Goal: Transaction & Acquisition: Purchase product/service

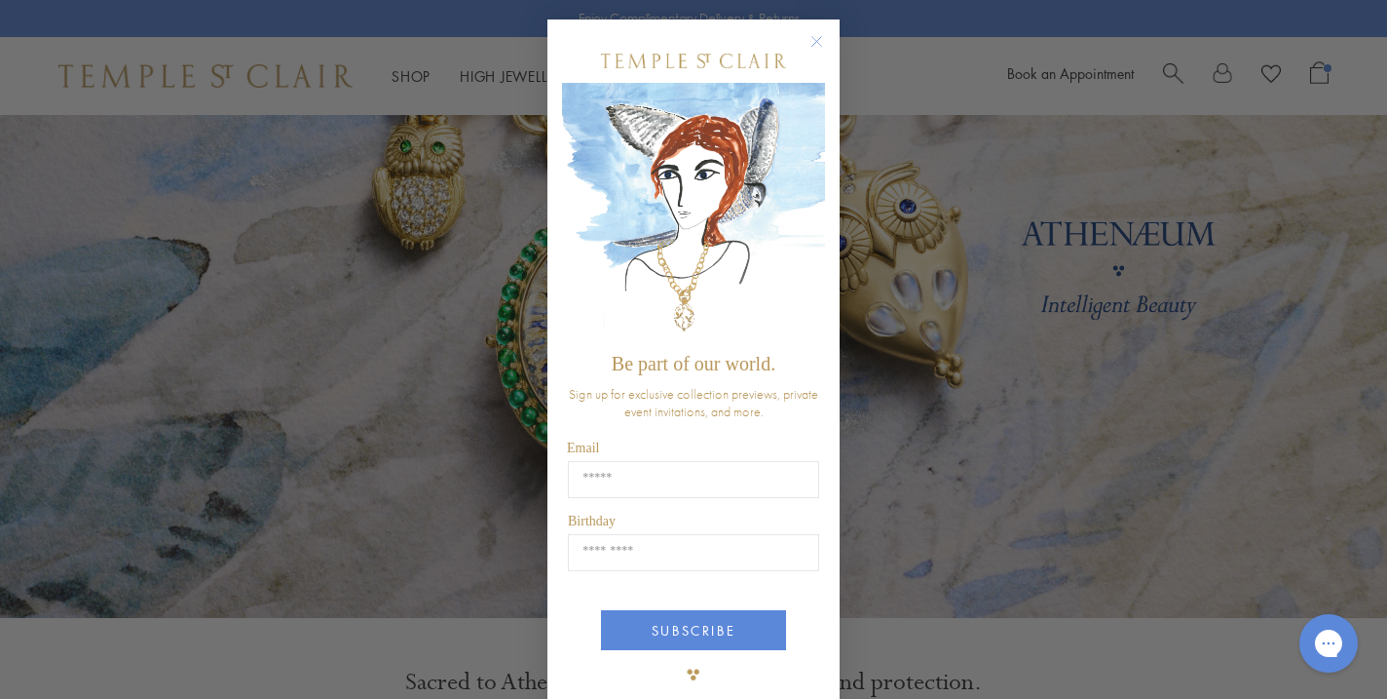
scroll to position [31, 0]
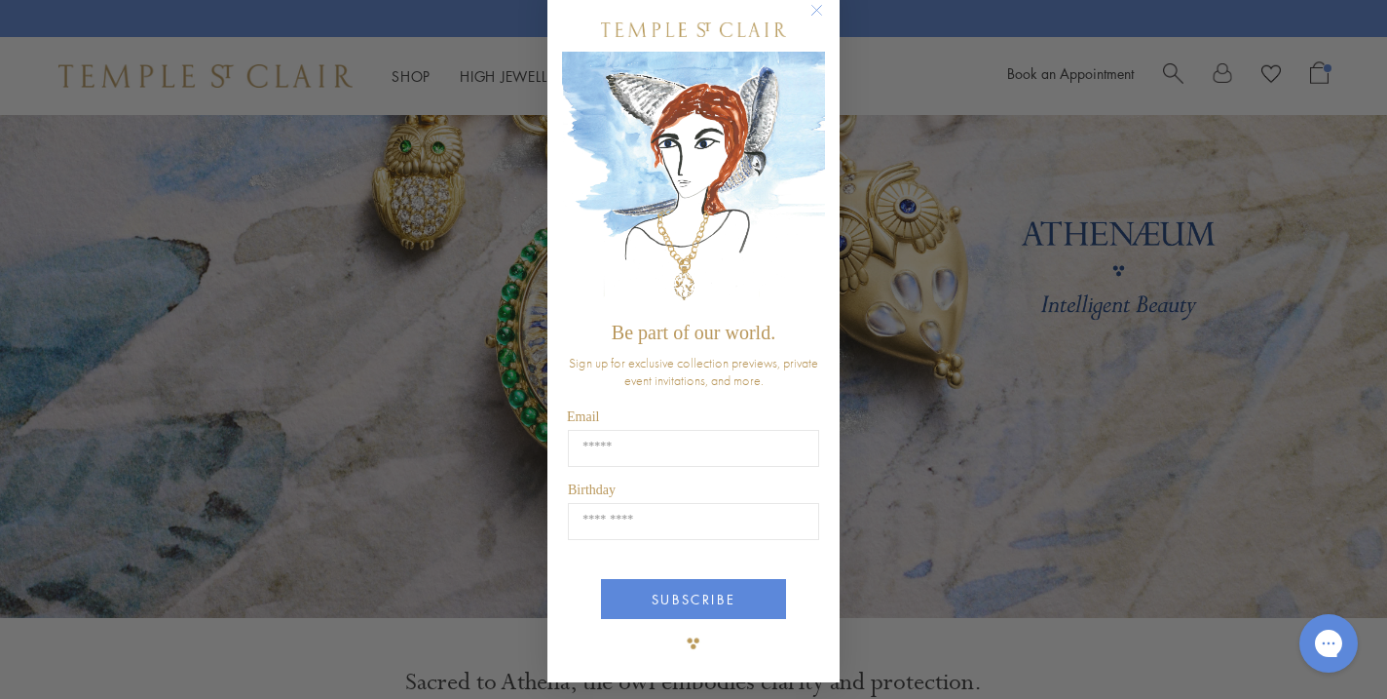
click at [819, 10] on circle "Close dialog" at bounding box center [817, 10] width 23 height 23
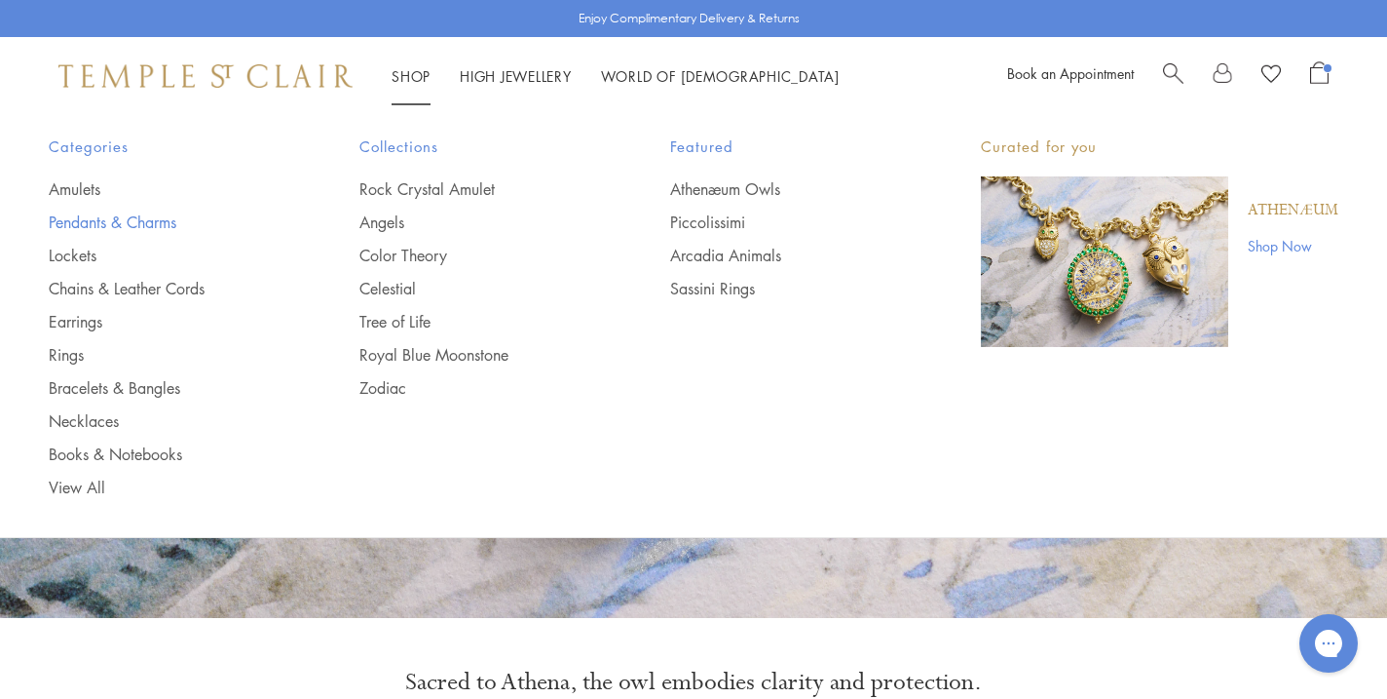
click at [164, 230] on link "Pendants & Charms" at bounding box center [165, 221] width 233 height 21
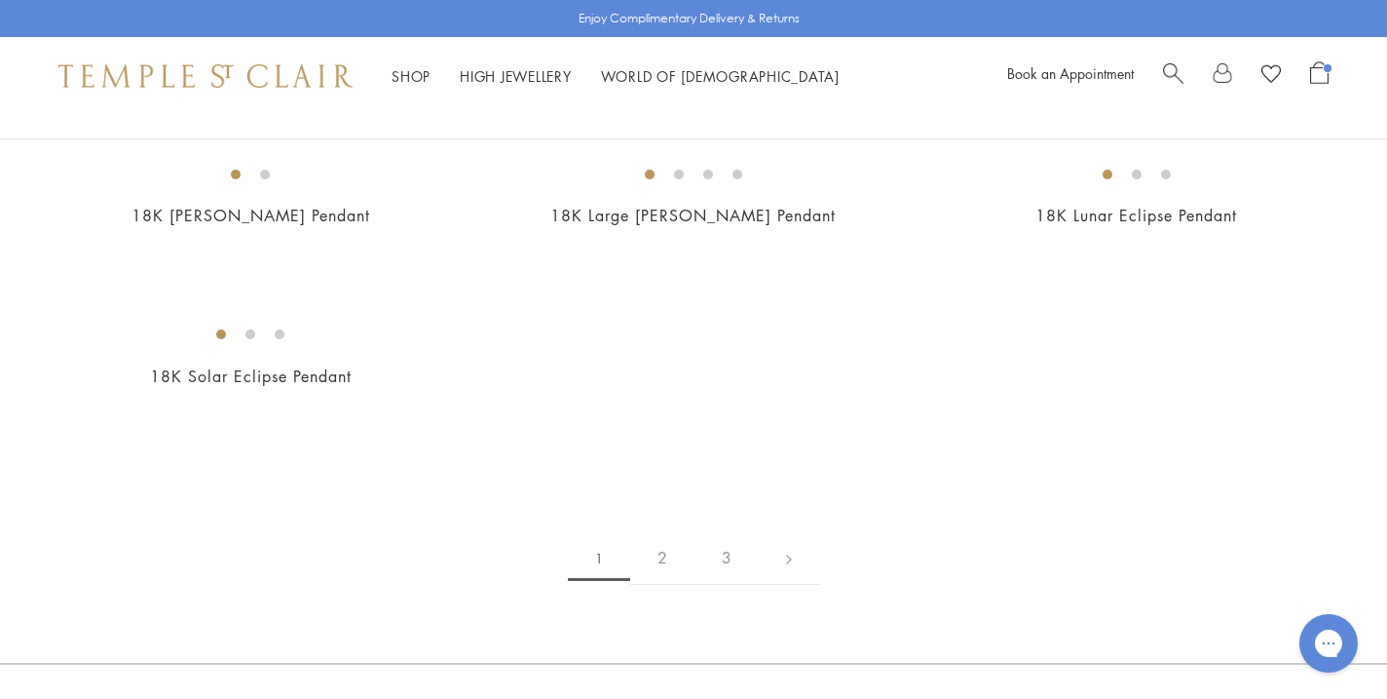
scroll to position [3422, 0]
click at [0, 0] on img at bounding box center [0, 0] width 0 height 0
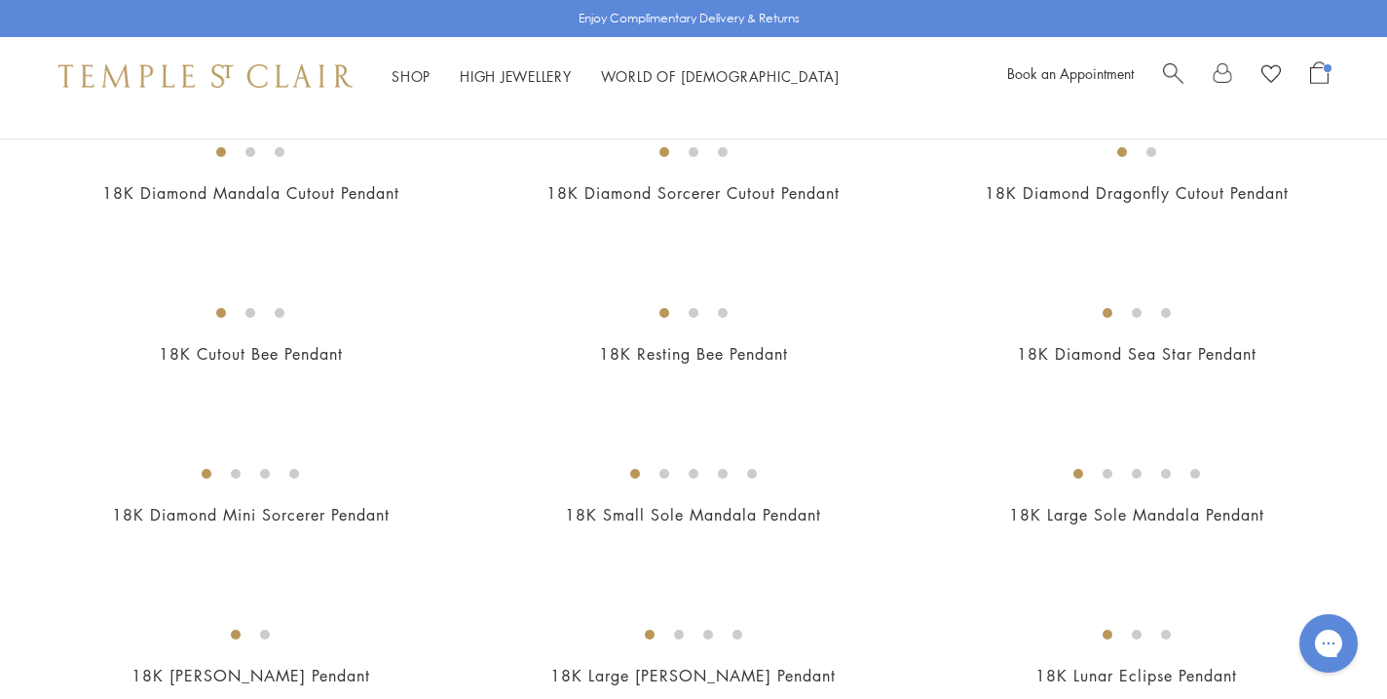
scroll to position [2947, 0]
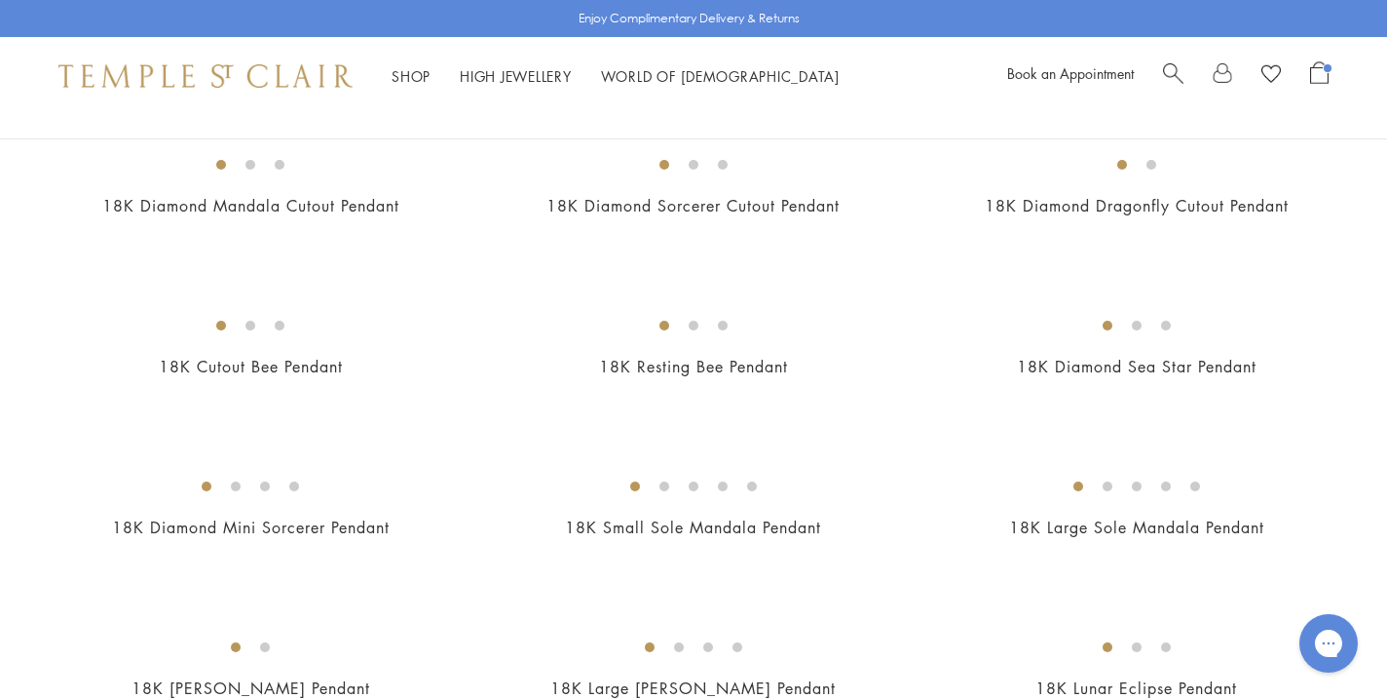
click at [0, 0] on img at bounding box center [0, 0] width 0 height 0
